Goal: Transaction & Acquisition: Subscribe to service/newsletter

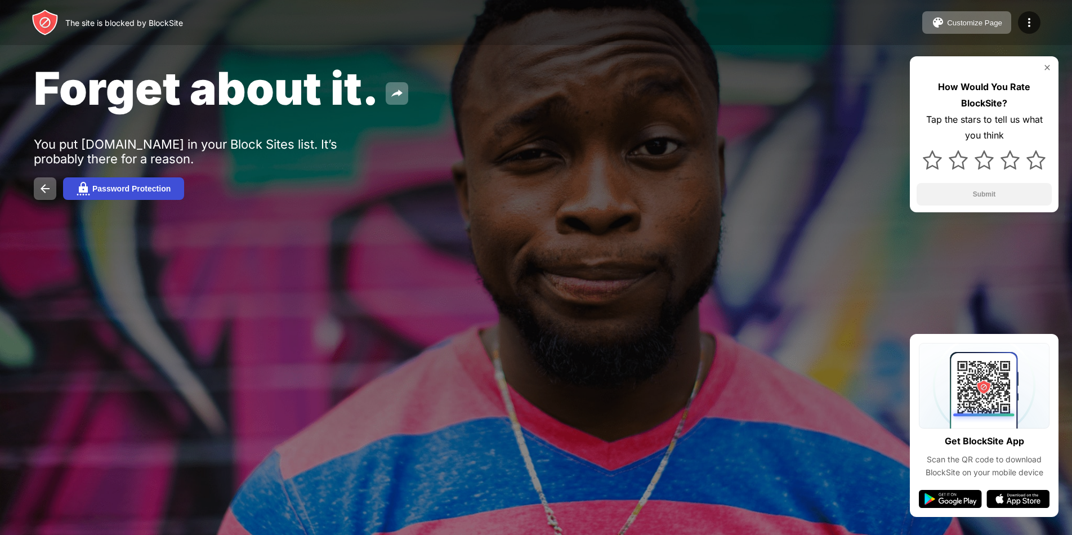
click at [129, 192] on div "Password Protection" at bounding box center [131, 188] width 78 height 9
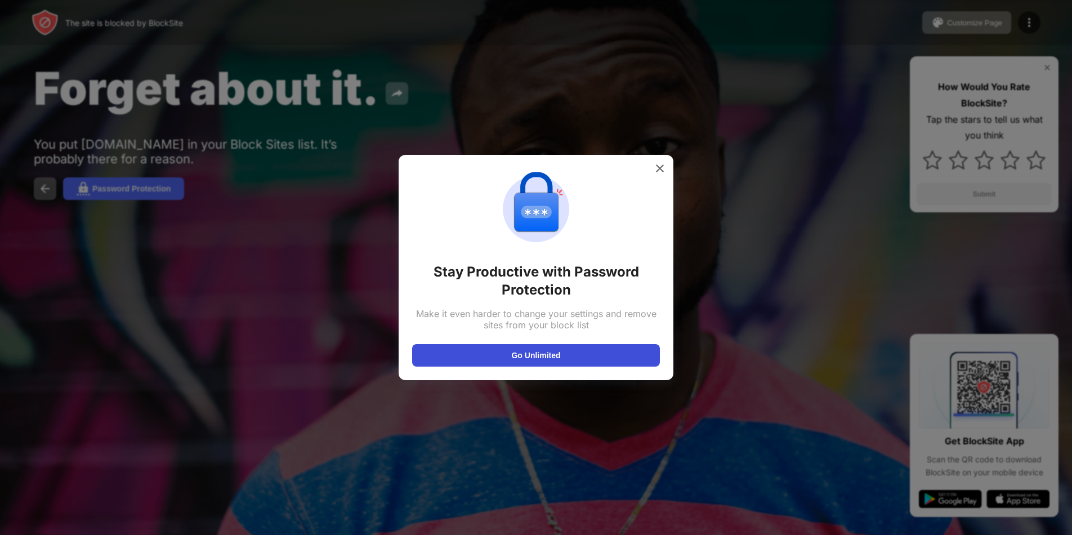
click at [503, 364] on button "Go Unlimited" at bounding box center [536, 355] width 248 height 23
